Goal: Task Accomplishment & Management: Manage account settings

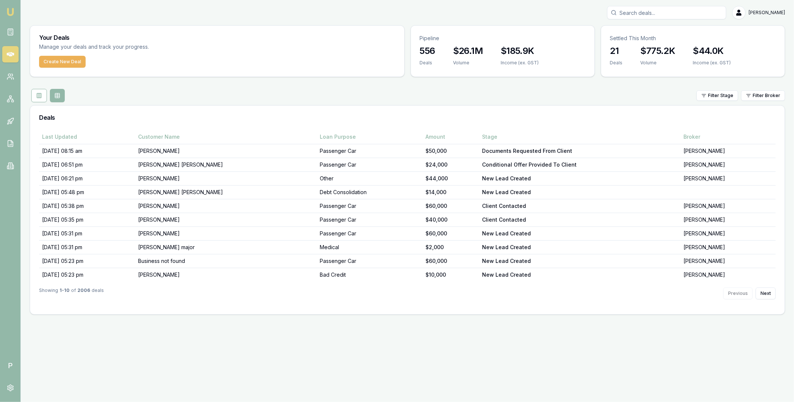
click at [10, 53] on icon at bounding box center [10, 54] width 7 height 4
click at [7, 52] on icon at bounding box center [10, 54] width 7 height 7
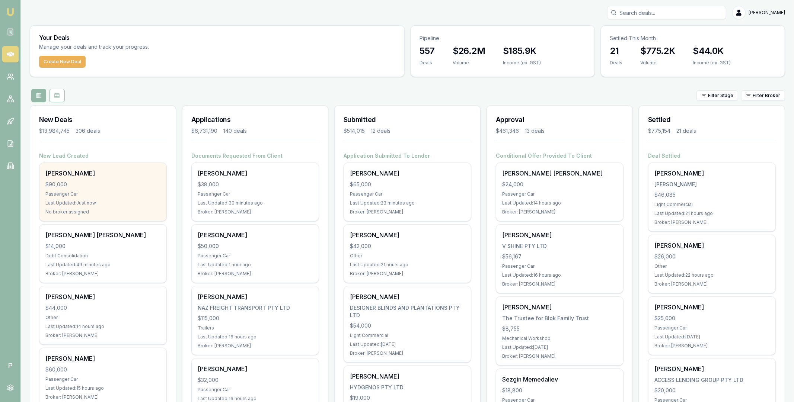
click at [114, 185] on div "$90,000" at bounding box center [102, 184] width 115 height 7
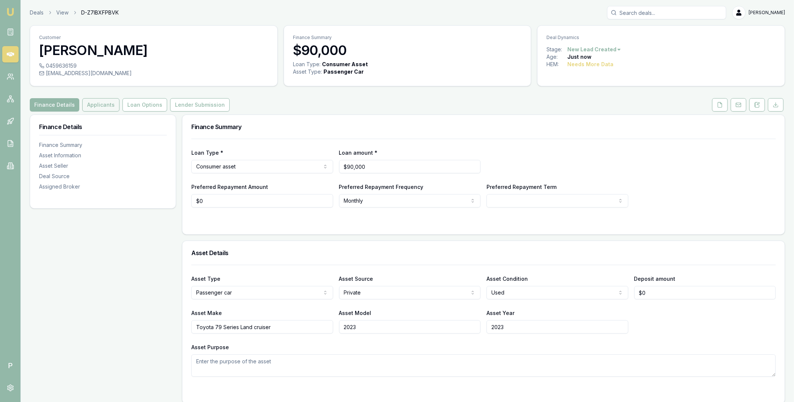
click at [98, 109] on button "Applicants" at bounding box center [100, 104] width 37 height 13
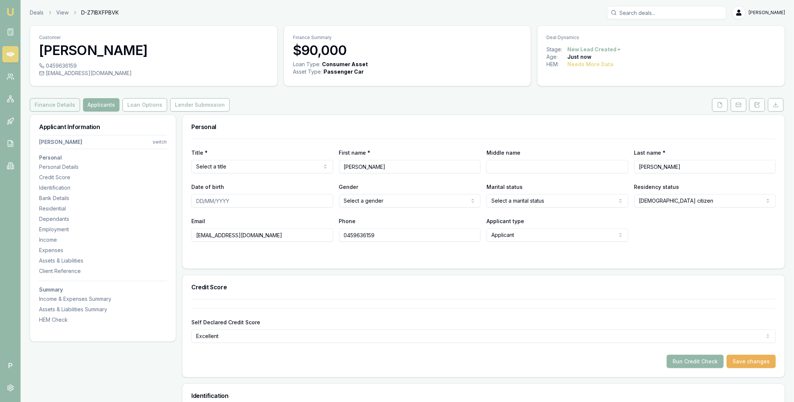
click at [67, 107] on button "Finance Details" at bounding box center [55, 104] width 50 height 13
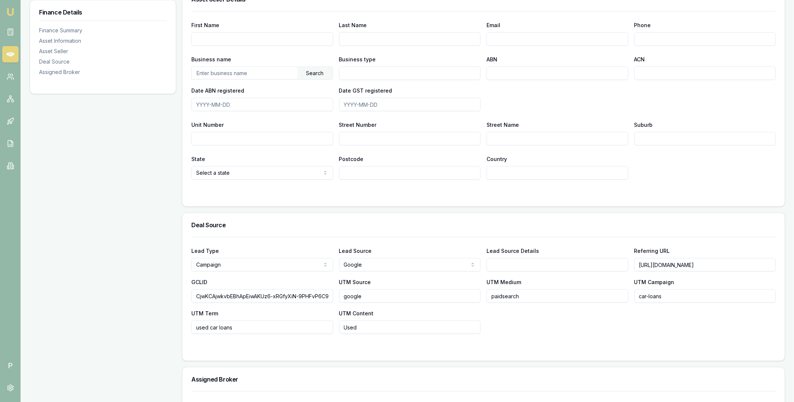
scroll to position [488, 0]
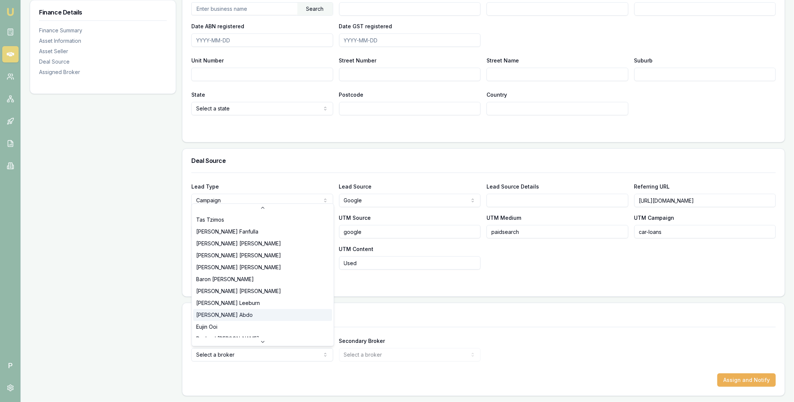
scroll to position [107, 0]
select select "U-MKUJQ510VZ"
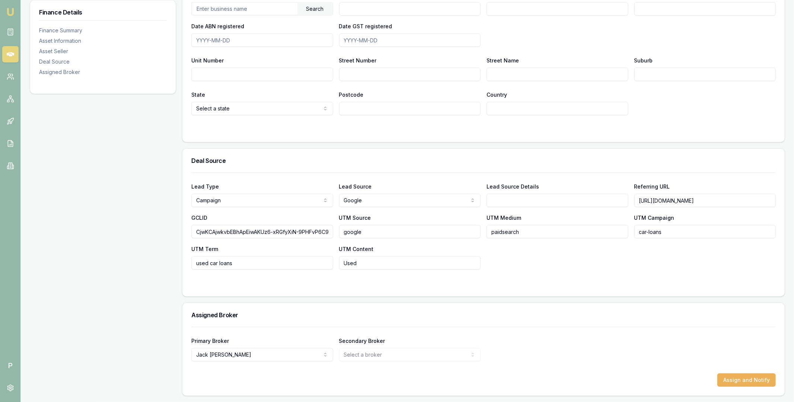
click at [487, 336] on div "Primary Broker [PERSON_NAME] Tas [PERSON_NAME] [PERSON_NAME] [PERSON_NAME] [PER…" at bounding box center [483, 348] width 584 height 25
click at [735, 376] on button "Assign and Notify" at bounding box center [746, 380] width 58 height 13
